Goal: Task Accomplishment & Management: Use online tool/utility

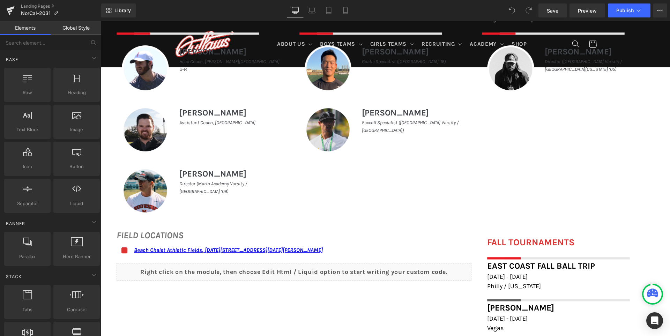
scroll to position [384, 0]
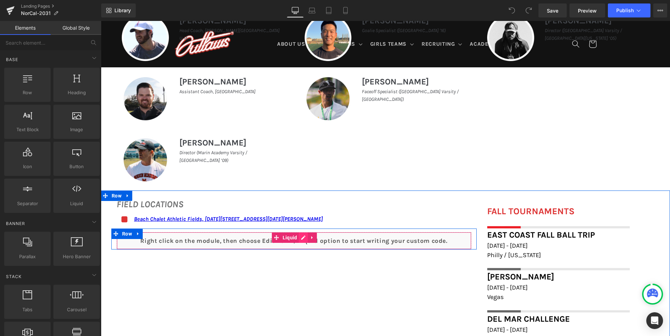
click at [309, 239] on div "Liquid" at bounding box center [294, 240] width 355 height 17
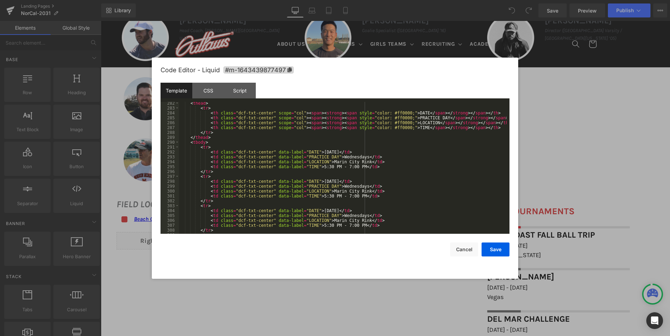
scroll to position [1480, 0]
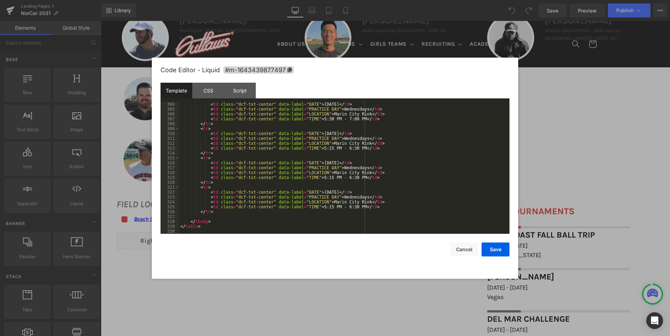
click at [345, 197] on div "< td class = "dcf-txt-center" data-label = "DATE" > [DATE] </ td > < td class =…" at bounding box center [343, 173] width 328 height 142
click at [346, 166] on div "< td class = "dcf-txt-center" data-label = "DATE" > [DATE] </ td > < td class =…" at bounding box center [343, 173] width 328 height 142
click at [343, 139] on div "< td class = "dcf-txt-center" data-label = "DATE" > [DATE] </ td > < td class =…" at bounding box center [343, 173] width 328 height 142
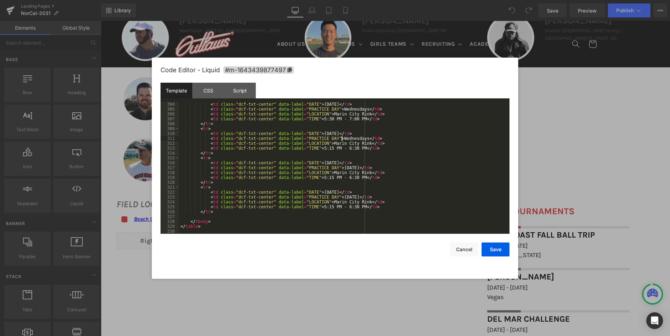
click at [343, 139] on div "< td class = "dcf-txt-center" data-label = "DATE" > [DATE] </ td > < td class =…" at bounding box center [343, 173] width 328 height 142
click at [340, 109] on div "< td class = "dcf-txt-center" data-label = "DATE" > [DATE] </ td > < td class =…" at bounding box center [343, 173] width 328 height 142
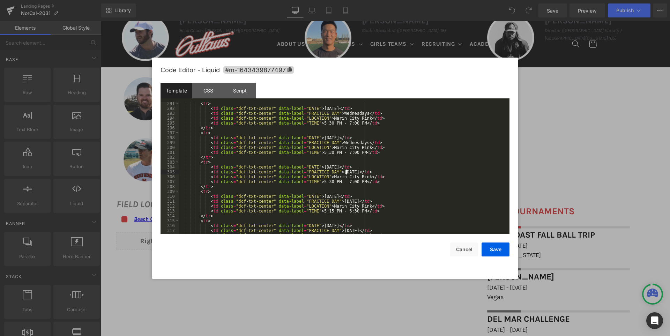
scroll to position [1417, 0]
click at [341, 141] on div "< tr > < td class = "dcf-txt-center" data-label = "DATE" > [DATE] </ td > < td …" at bounding box center [343, 172] width 328 height 142
click at [346, 113] on div "< tr > < td class = "dcf-txt-center" data-label = "DATE" > [DATE] </ td > < td …" at bounding box center [343, 172] width 328 height 142
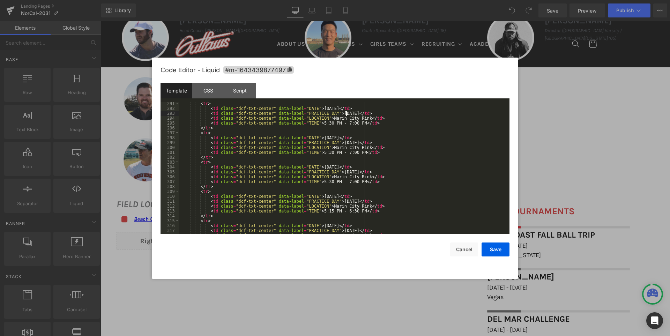
scroll to position [1376, 0]
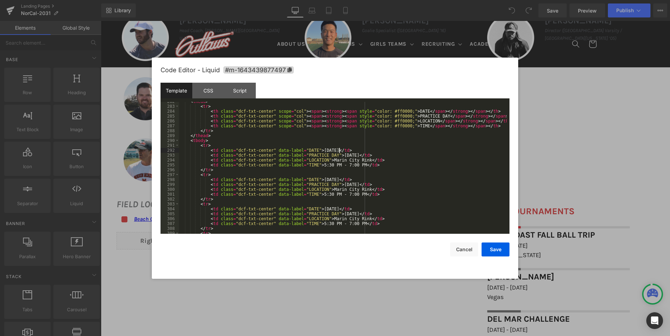
click at [339, 149] on div "< thead > < tr > < th class = "dcf-txt-center" scope = "col" > < span > < stron…" at bounding box center [343, 170] width 328 height 142
drag, startPoint x: 340, startPoint y: 149, endPoint x: 312, endPoint y: 149, distance: 27.9
click at [312, 149] on div "< thead > < tr > < th class = "dcf-txt-center" scope = "col" > < span > < stron…" at bounding box center [343, 170] width 328 height 142
drag, startPoint x: 332, startPoint y: 180, endPoint x: 312, endPoint y: 180, distance: 19.9
click at [312, 180] on div "< thead > < tr > < th class = "dcf-txt-center" scope = "col" > < span > < stron…" at bounding box center [343, 170] width 328 height 142
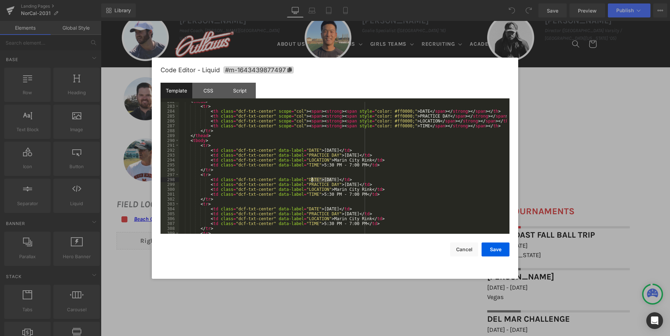
paste textarea
click at [333, 208] on div "< thead > < tr > < th class = "dcf-txt-center" scope = "col" > < span > < stron…" at bounding box center [343, 170] width 328 height 142
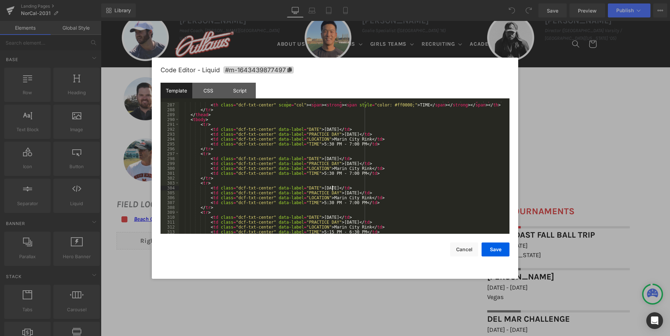
scroll to position [1417, 0]
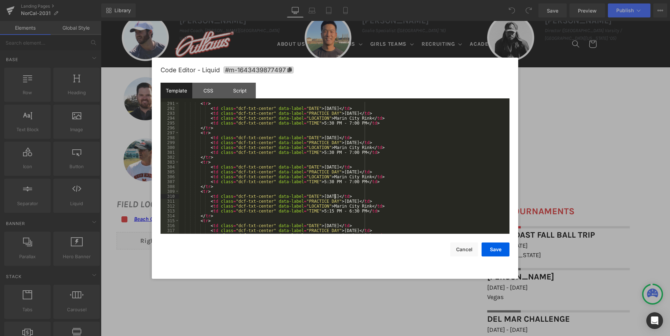
click at [335, 194] on div "< tr > < td class = "dcf-txt-center" data-label = "DATE" > [DATE] </ td > < td …" at bounding box center [343, 172] width 328 height 142
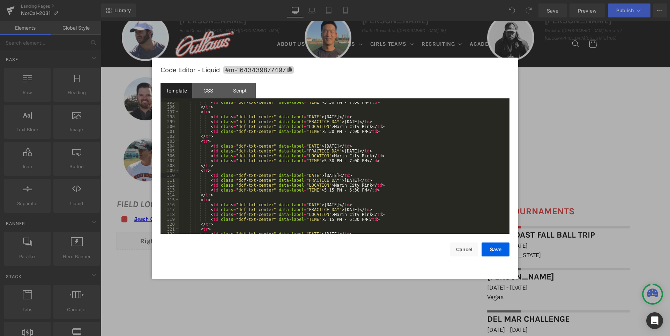
scroll to position [1459, 0]
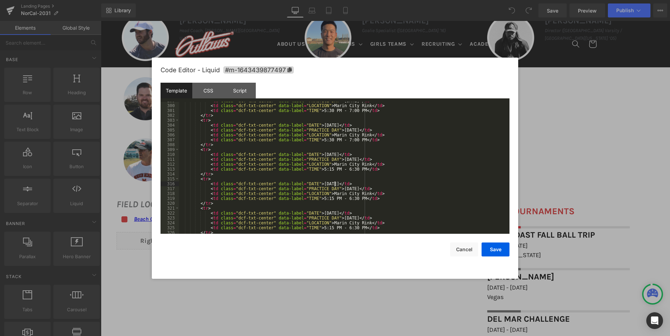
click at [335, 184] on div "< td class = "dcf-txt-center" data-label = "PRACTICE DAY" > [DATE] </ td > < td…" at bounding box center [343, 169] width 328 height 142
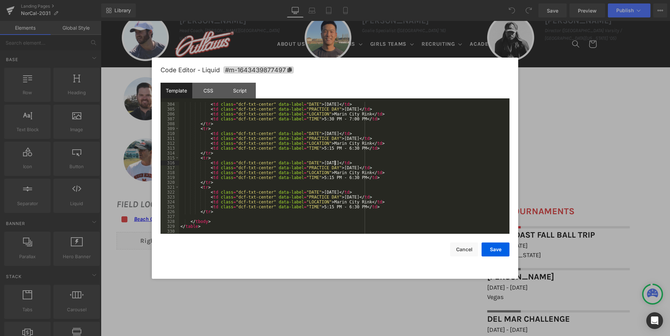
scroll to position [1480, 0]
click at [335, 194] on div "< td class = "dcf-txt-center" data-label = "DATE" > [DATE] </ td > < td class =…" at bounding box center [343, 173] width 328 height 142
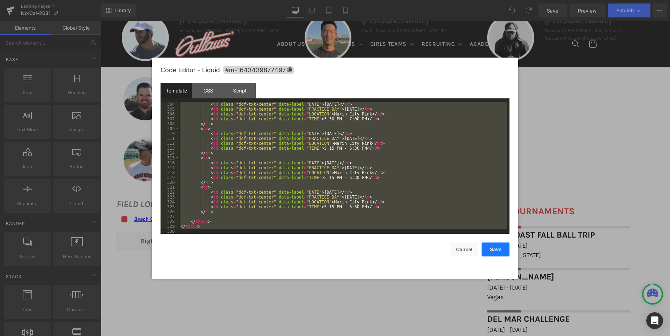
click at [491, 247] on button "Save" at bounding box center [496, 250] width 28 height 14
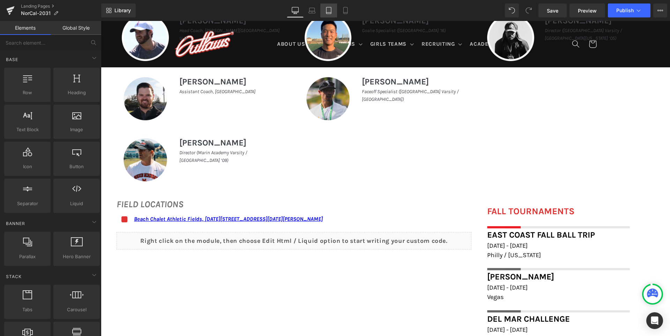
click at [334, 10] on link "Tablet" at bounding box center [328, 10] width 17 height 14
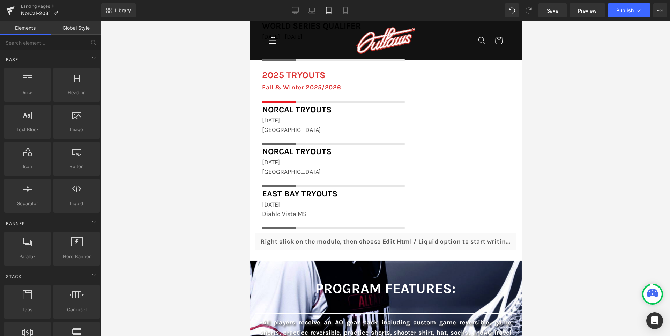
scroll to position [978, 0]
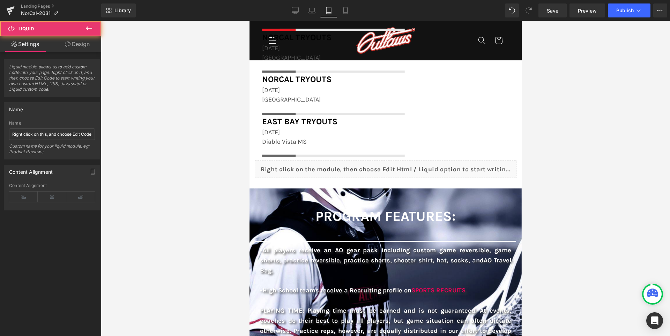
click at [394, 170] on div "Liquid" at bounding box center [385, 169] width 262 height 17
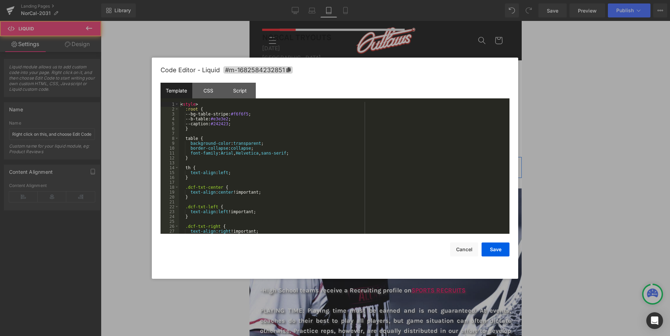
drag, startPoint x: 400, startPoint y: 166, endPoint x: 651, endPoint y: 171, distance: 251.3
click at [400, 166] on div "Liquid" at bounding box center [385, 169] width 262 height 17
click at [402, 138] on div "< style > :root { --bg-table-stripe: #f6f6f5 ; --b-table: #e3e3e2 ; --caption: …" at bounding box center [343, 173] width 328 height 142
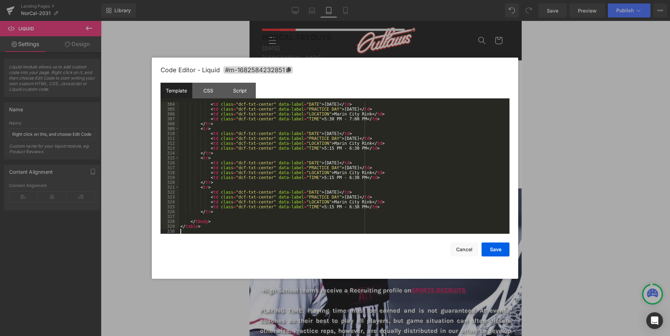
scroll to position [1480, 0]
click at [498, 249] on button "Save" at bounding box center [496, 250] width 28 height 14
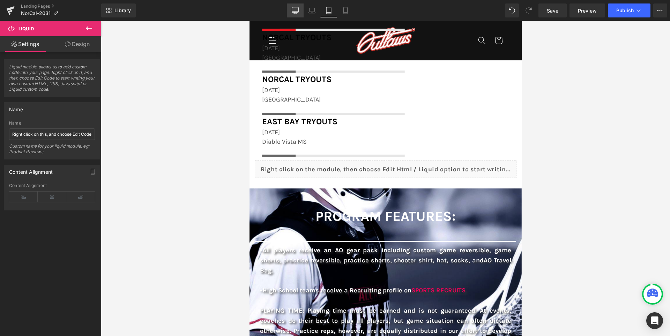
click at [296, 10] on icon at bounding box center [295, 10] width 7 height 7
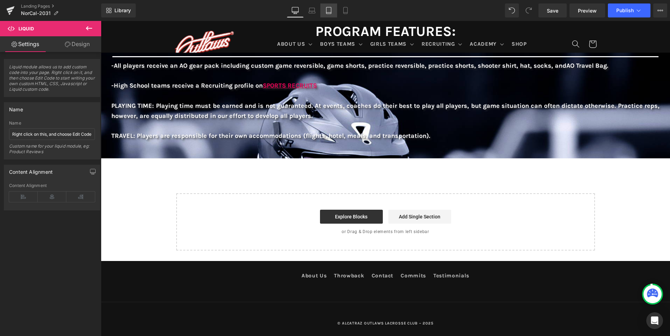
scroll to position [0, 0]
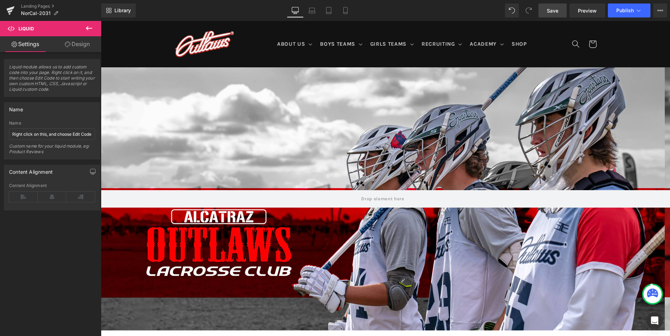
click at [552, 13] on span "Save" at bounding box center [553, 10] width 12 height 7
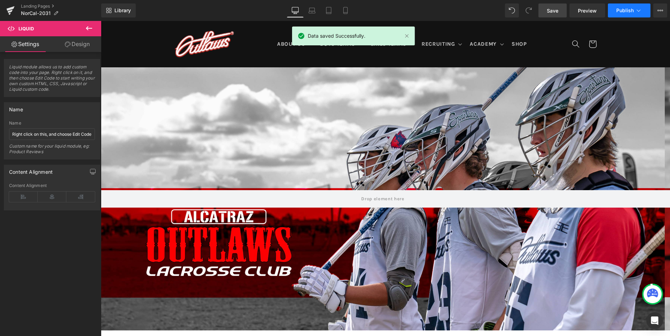
click at [623, 11] on span "Publish" at bounding box center [624, 11] width 17 height 6
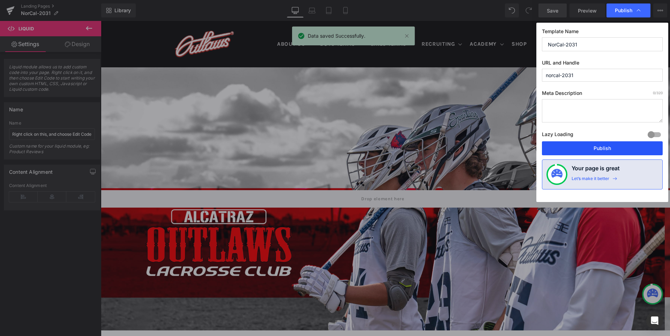
click at [611, 149] on button "Publish" at bounding box center [602, 148] width 121 height 14
